Goal: Task Accomplishment & Management: Complete application form

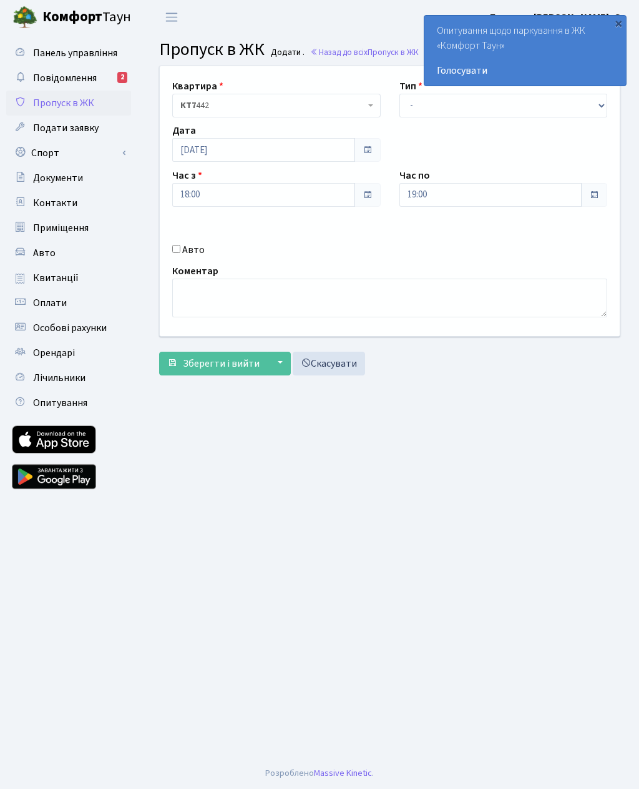
click at [180, 250] on input "Авто" at bounding box center [176, 249] width 8 height 8
checkbox input "true"
type input "Ва8687ні"
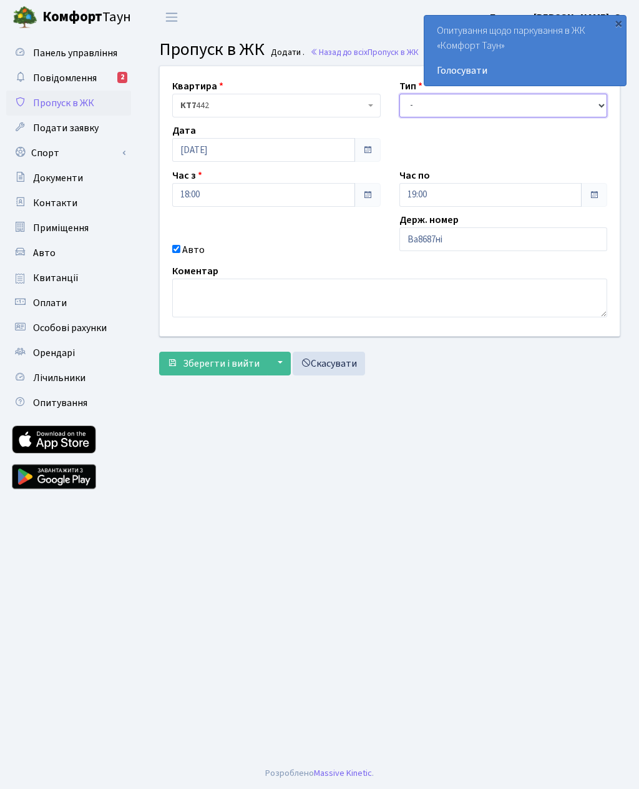
click at [423, 106] on select "- Доставка Таксі Гості Сервіс" at bounding box center [504, 106] width 209 height 24
select select "2"
click at [431, 199] on input "19:00" at bounding box center [491, 195] width 183 height 24
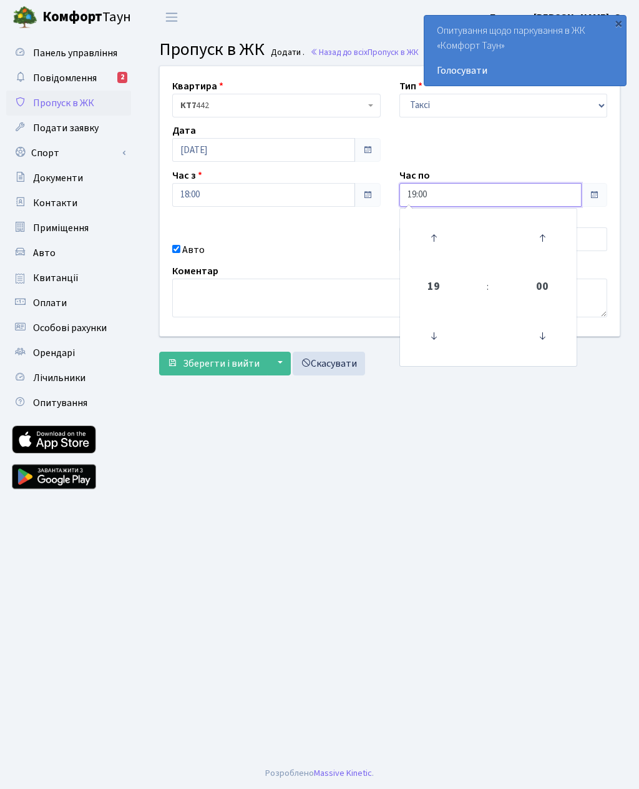
click at [438, 235] on icon at bounding box center [434, 238] width 34 height 34
click at [436, 237] on icon at bounding box center [434, 238] width 34 height 34
click at [432, 236] on icon at bounding box center [434, 238] width 34 height 34
type input "22:00"
click at [245, 360] on span "Зберегти і вийти" at bounding box center [221, 364] width 77 height 14
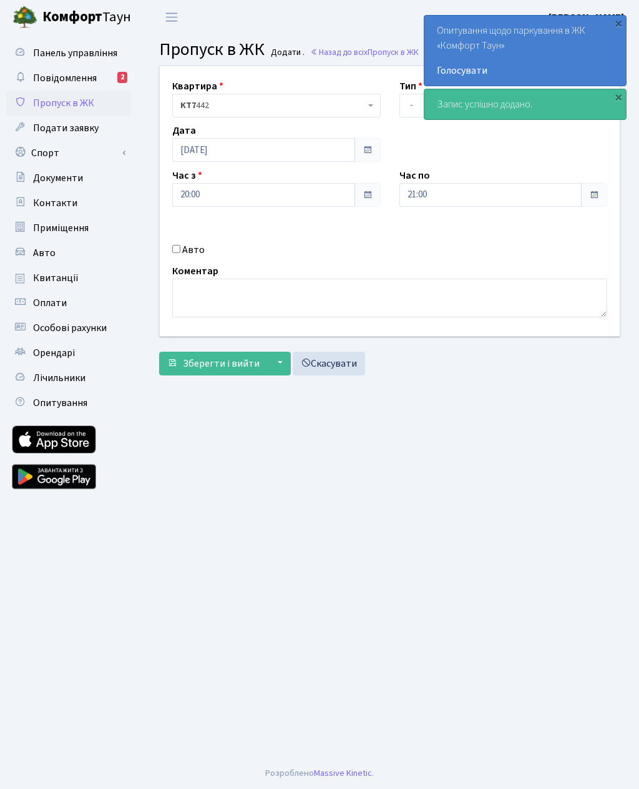
click at [97, 57] on span "Панель управління" at bounding box center [75, 53] width 84 height 14
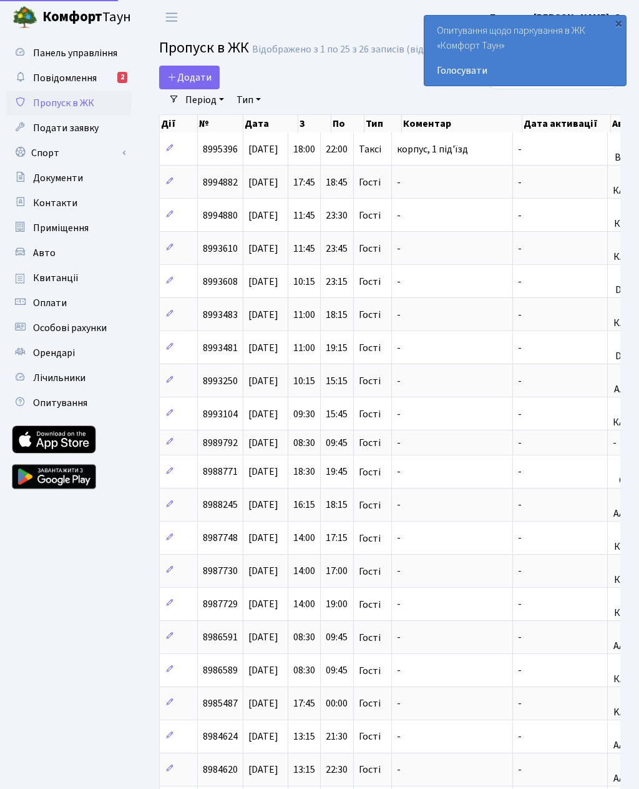
select select "25"
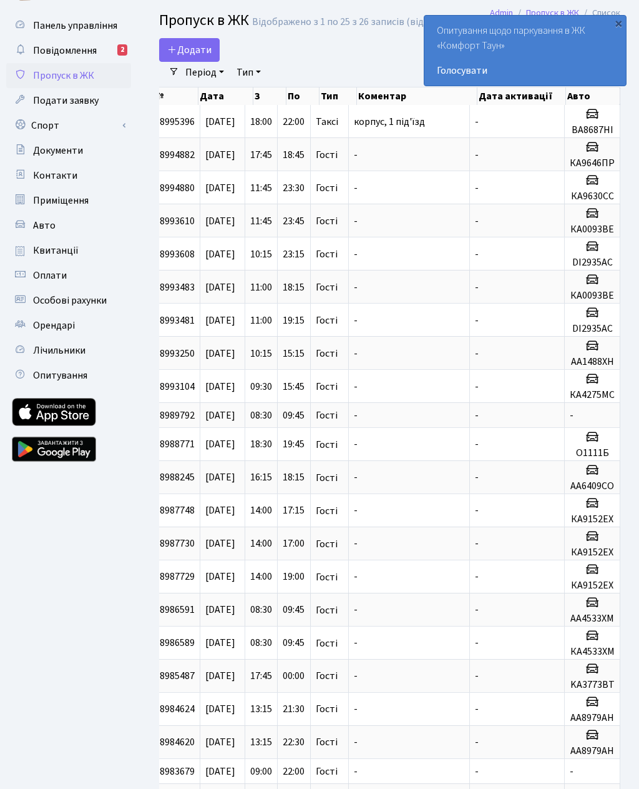
scroll to position [0, 45]
